Goal: Information Seeking & Learning: Learn about a topic

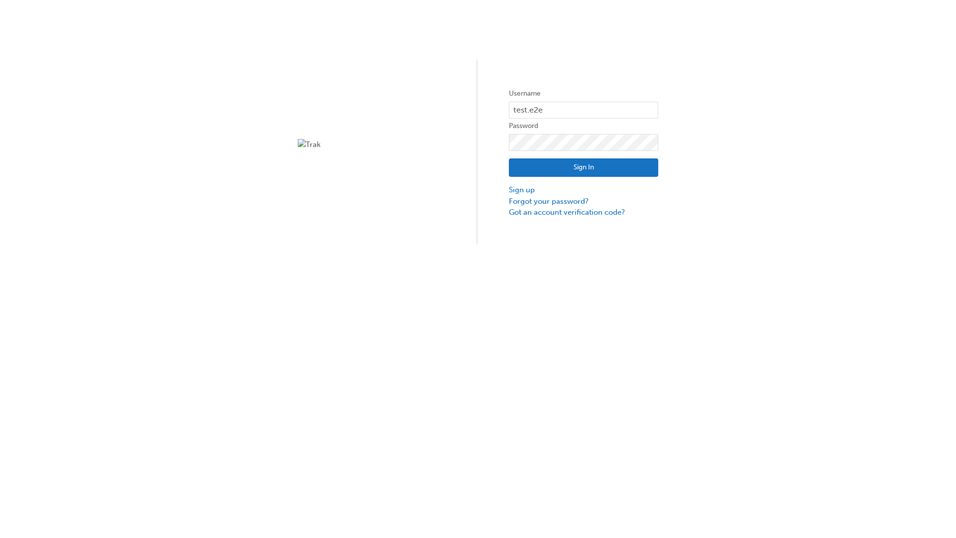
type input "test.e2e.user14"
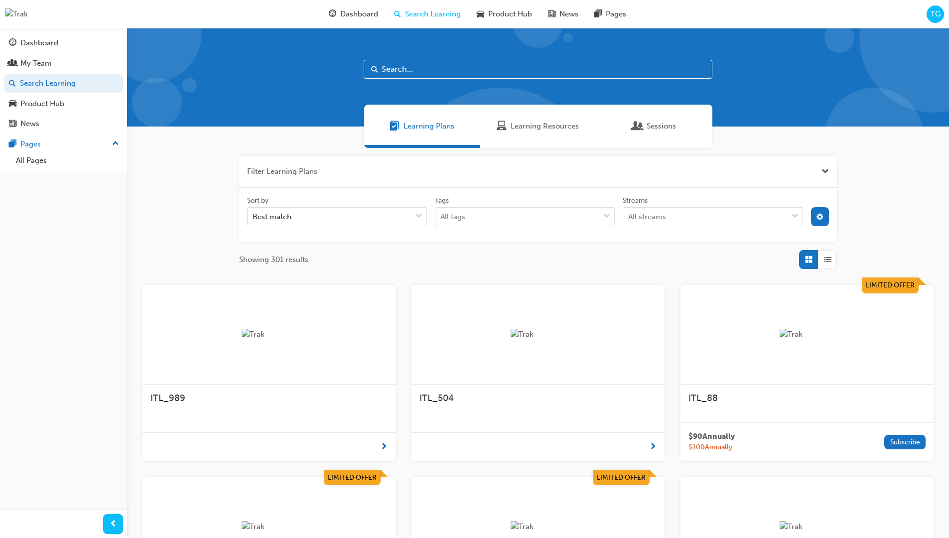
scroll to position [179, 0]
